Goal: Check status: Check status

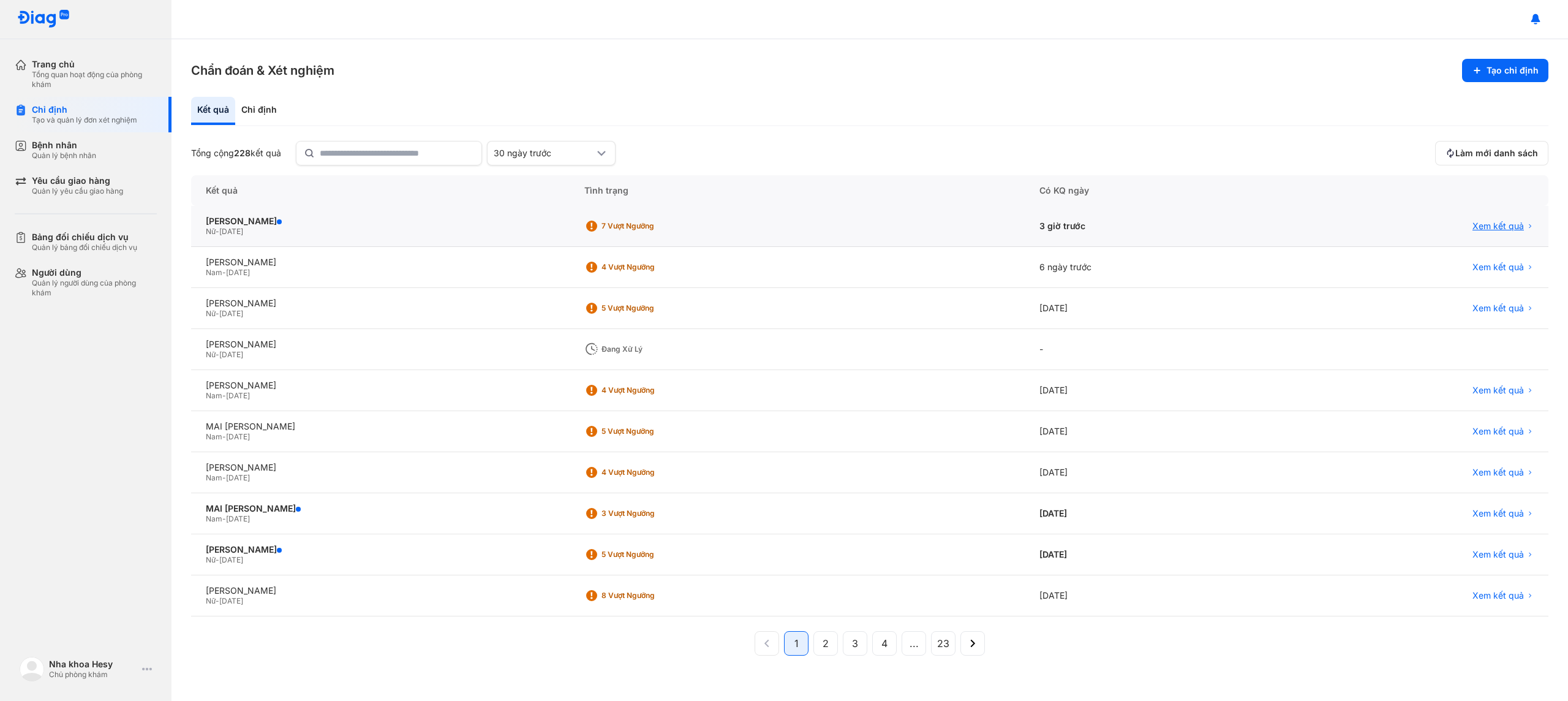
click at [1506, 225] on span "Xem kết quả" at bounding box center [1498, 226] width 52 height 11
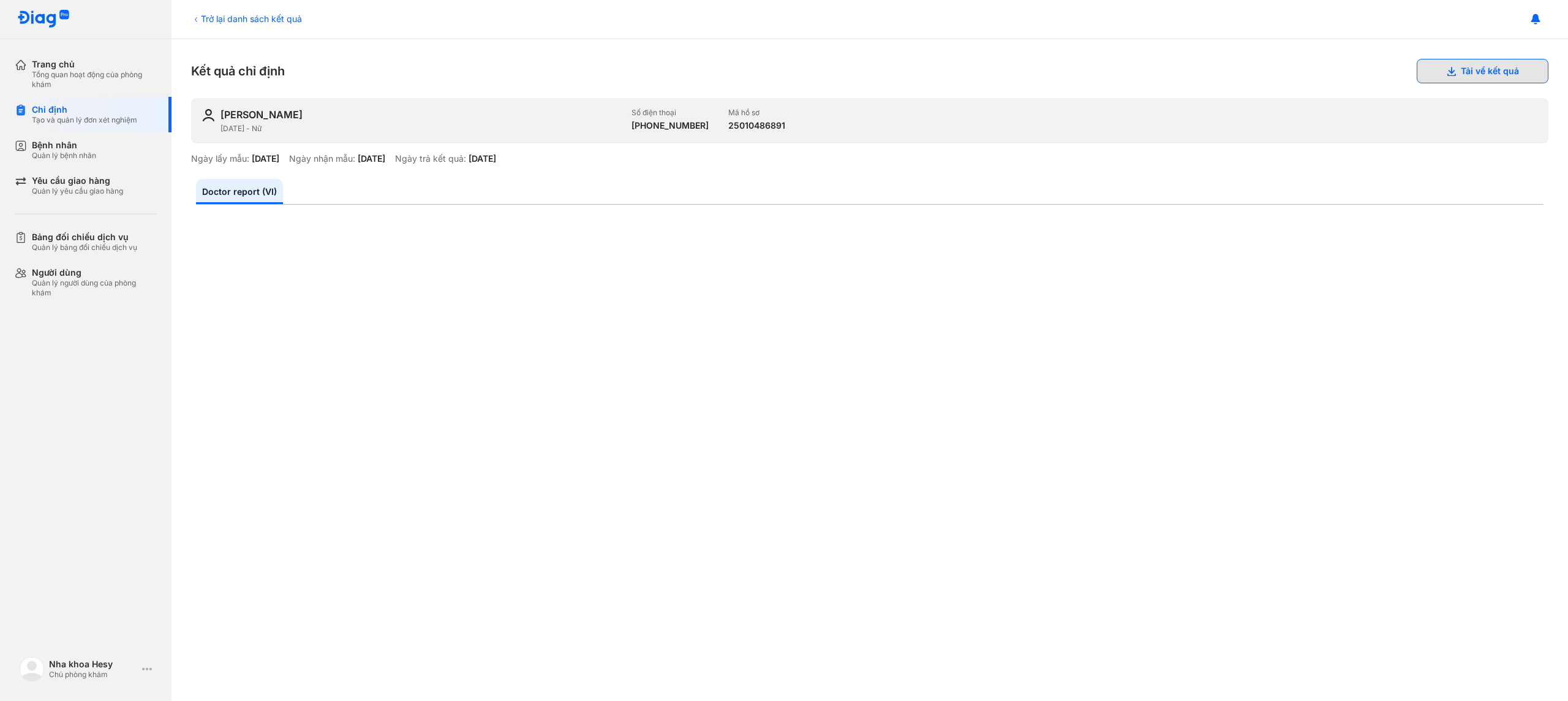
click at [1439, 71] on button "Tải về kết quả" at bounding box center [1482, 71] width 132 height 25
click at [62, 154] on div "Quản lý bệnh nhân" at bounding box center [64, 156] width 64 height 10
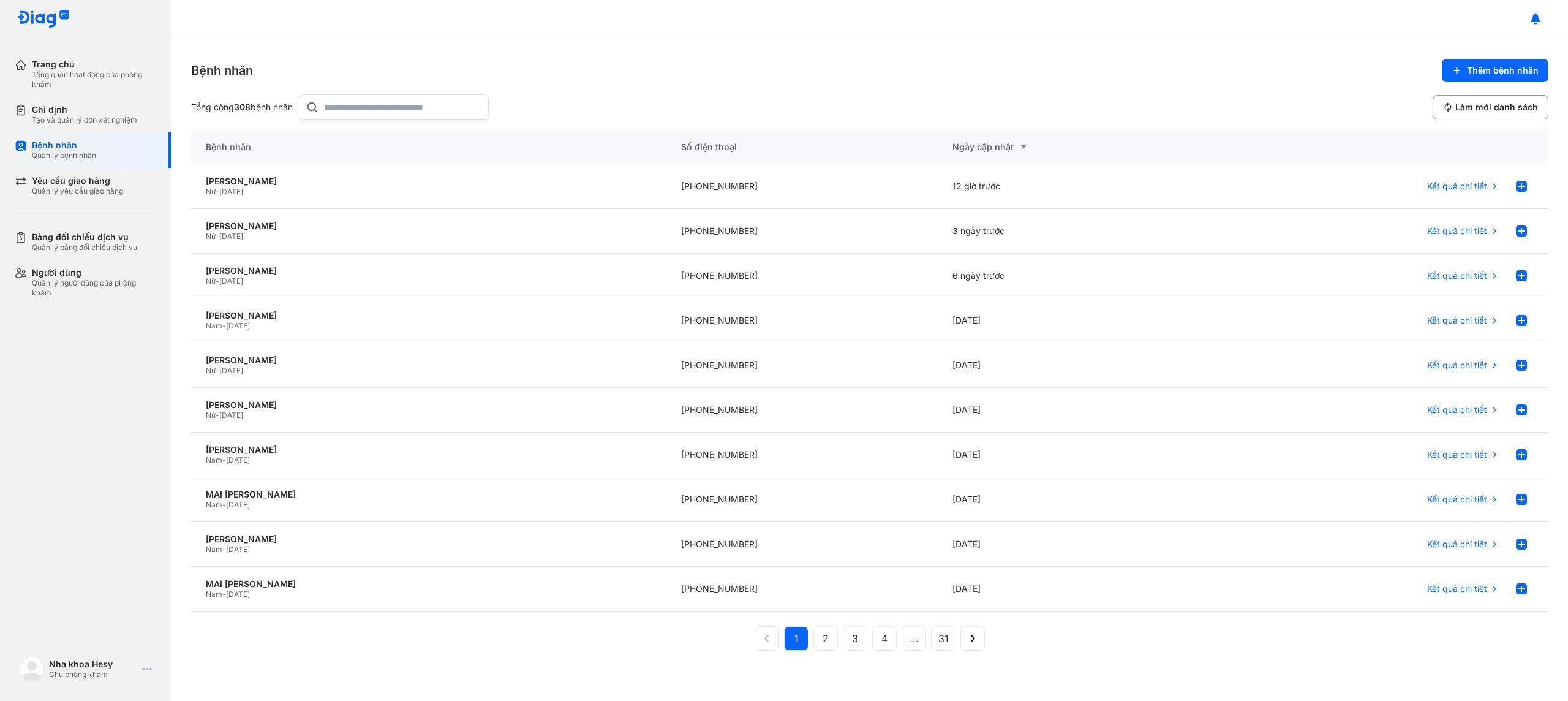
click at [397, 110] on input "text" at bounding box center [402, 107] width 157 height 25
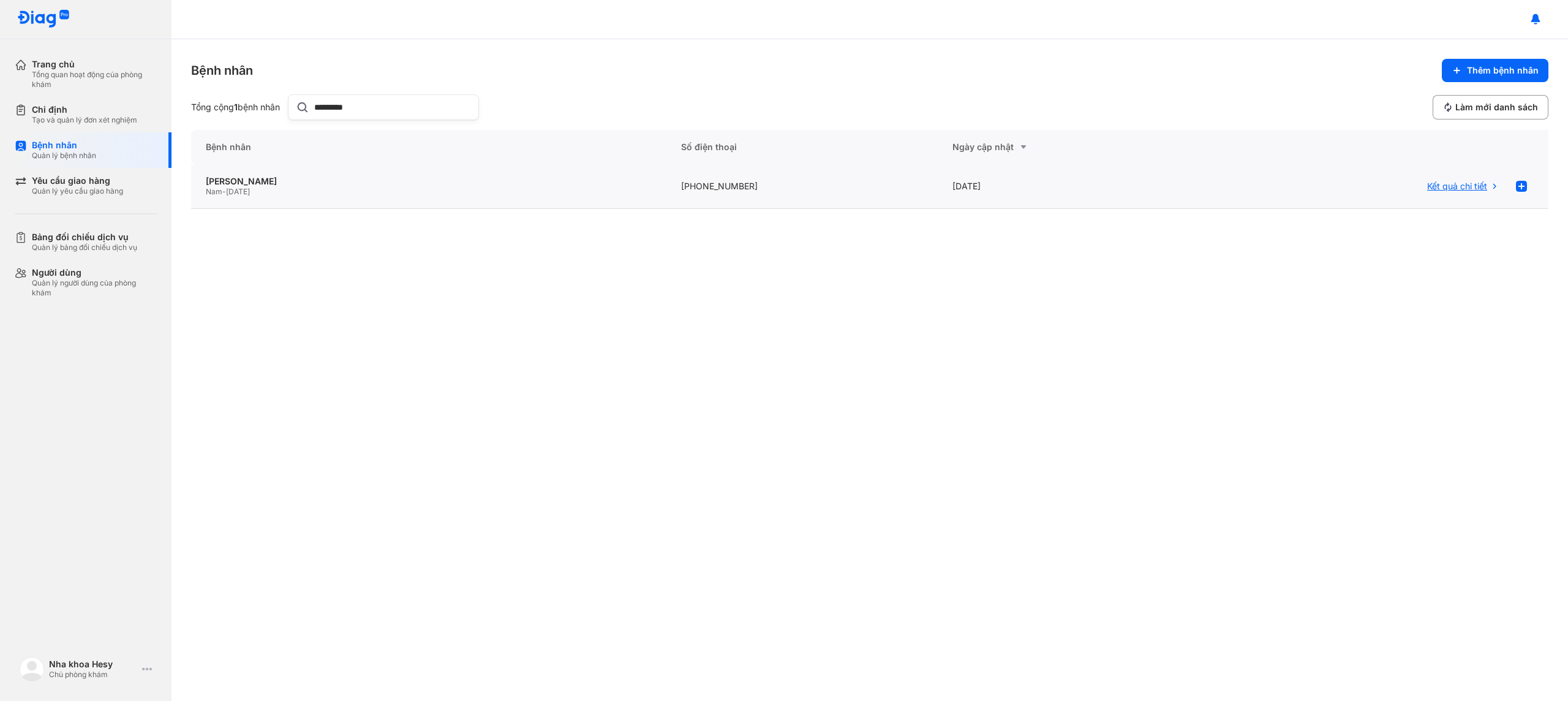
type input "*********"
click at [1456, 185] on span "Kết quả chi tiết" at bounding box center [1457, 186] width 60 height 11
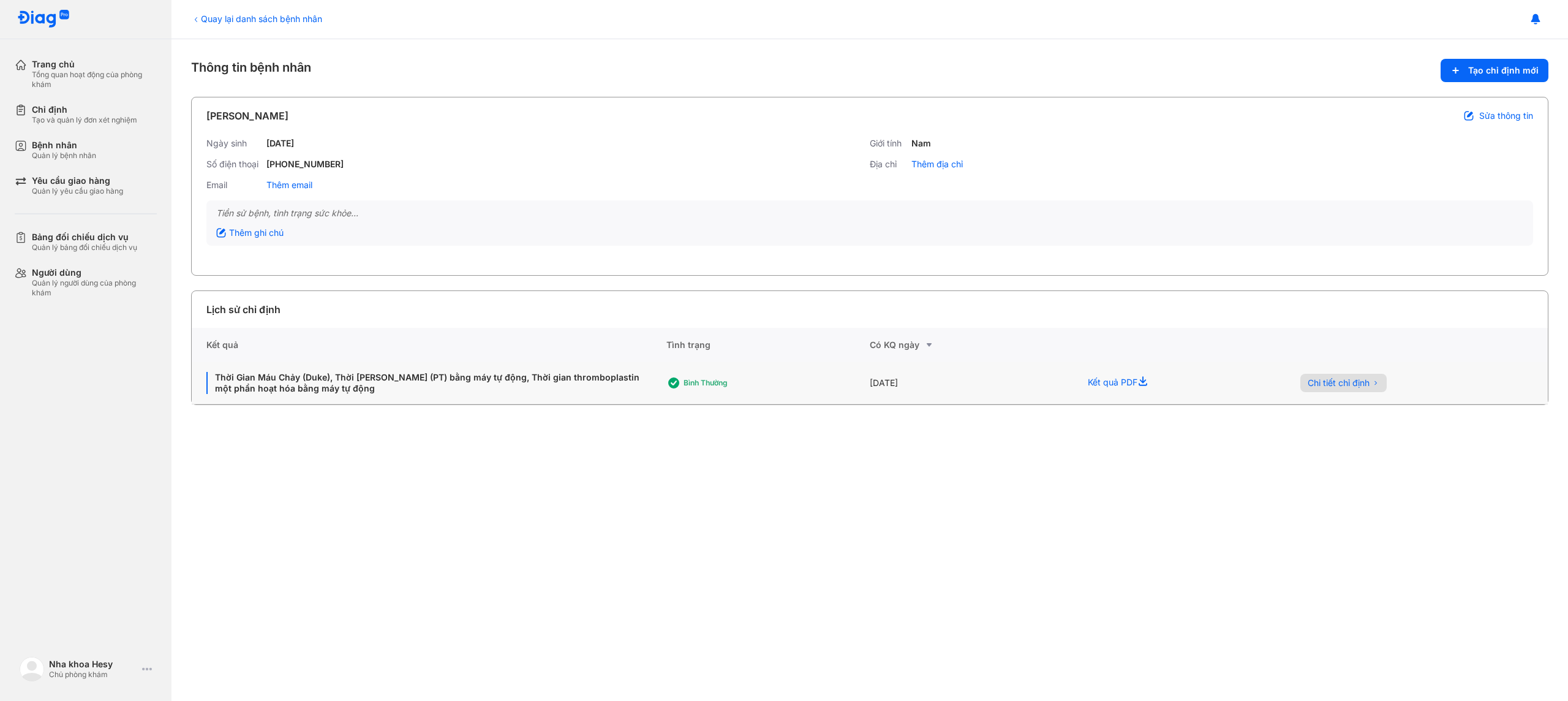
click at [1320, 387] on span "Chi tiết chỉ định" at bounding box center [1338, 383] width 62 height 11
